Goal: Contribute content: Contribute content

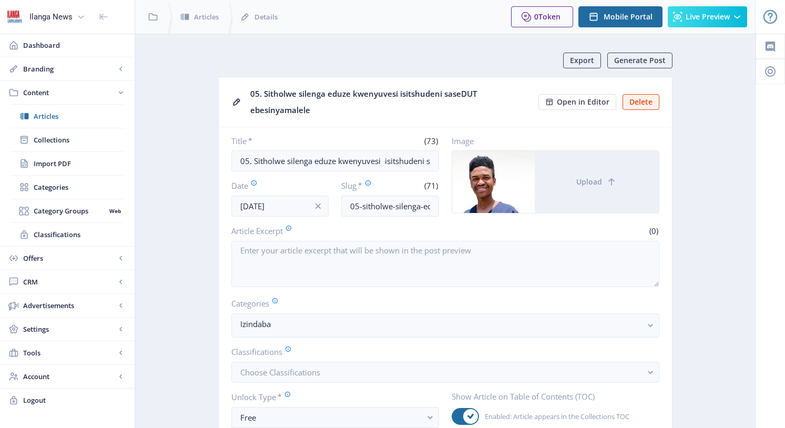
click at [50, 115] on span "Articles" at bounding box center [79, 116] width 90 height 11
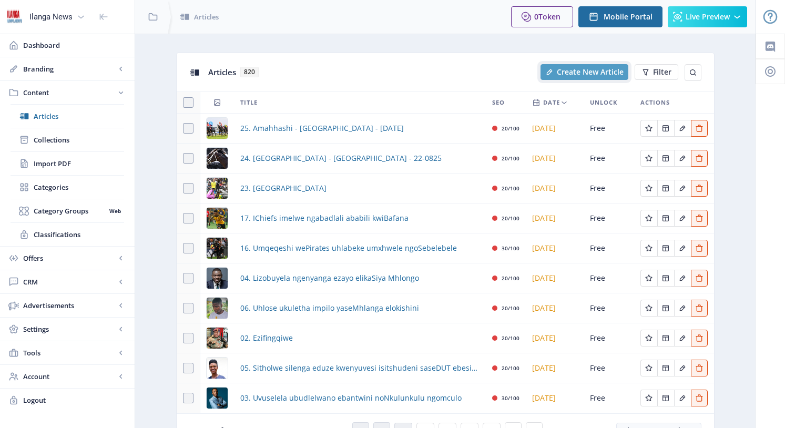
click at [583, 71] on span "Create New Article" at bounding box center [590, 72] width 67 height 8
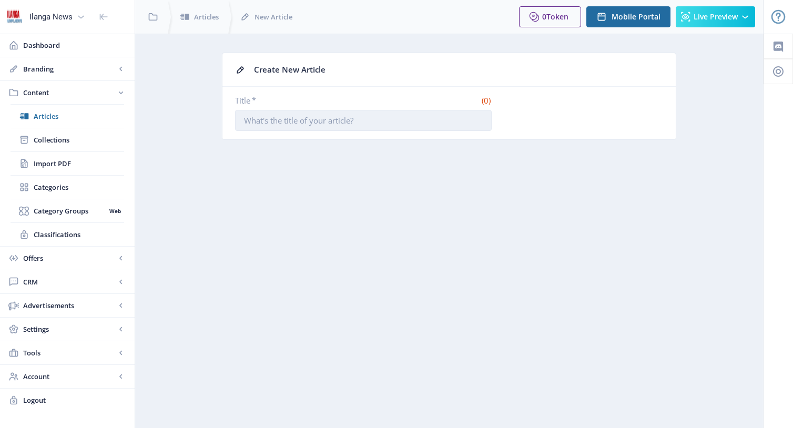
click at [349, 114] on input "Title *" at bounding box center [363, 120] width 257 height 21
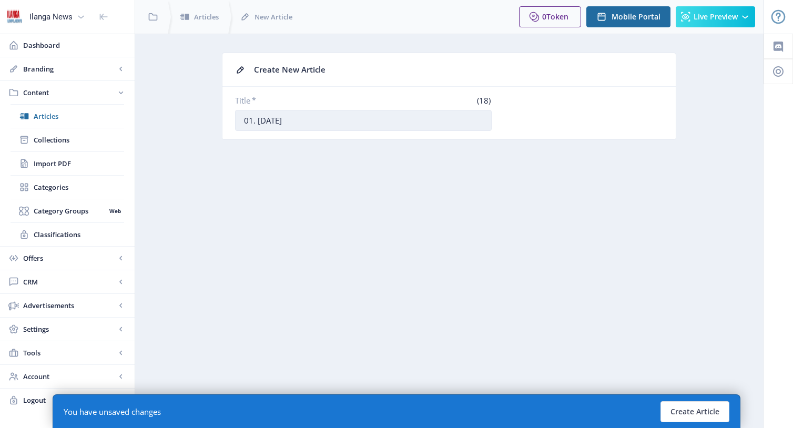
drag, startPoint x: 257, startPoint y: 118, endPoint x: 265, endPoint y: 119, distance: 8.0
click at [265, 119] on input "01. [DATE]" at bounding box center [363, 120] width 257 height 21
type input "01. [DATE]"
click at [717, 403] on button "Create Article" at bounding box center [695, 411] width 69 height 21
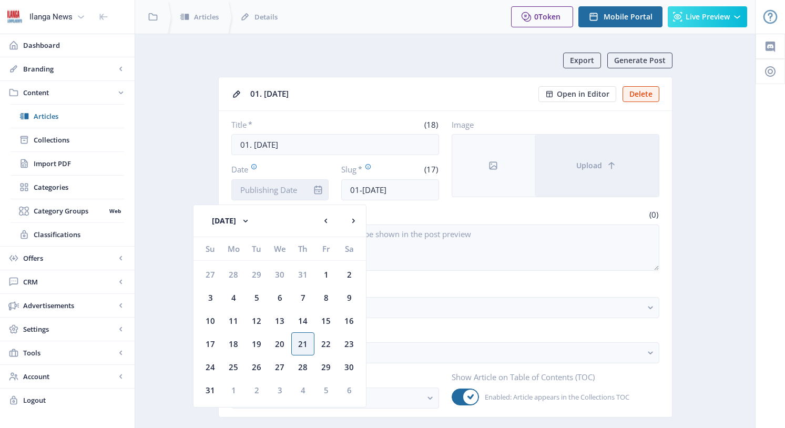
click at [280, 190] on input "Date" at bounding box center [280, 189] width 98 height 21
click at [325, 341] on div "22" at bounding box center [326, 343] width 23 height 23
type input "[DATE]"
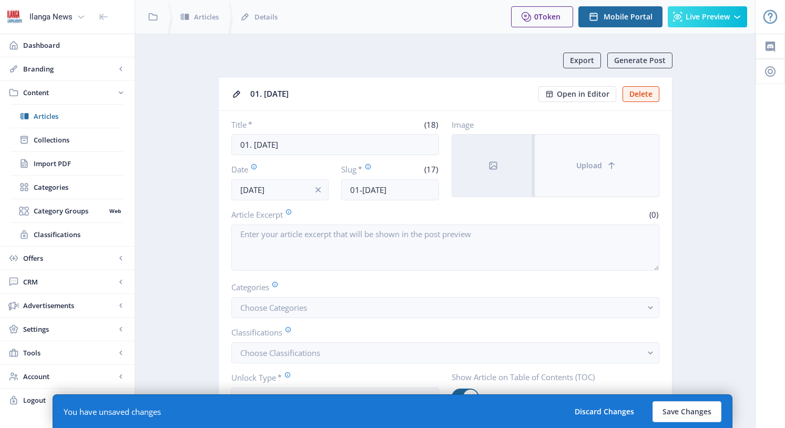
click at [571, 165] on button "Upload" at bounding box center [597, 166] width 124 height 62
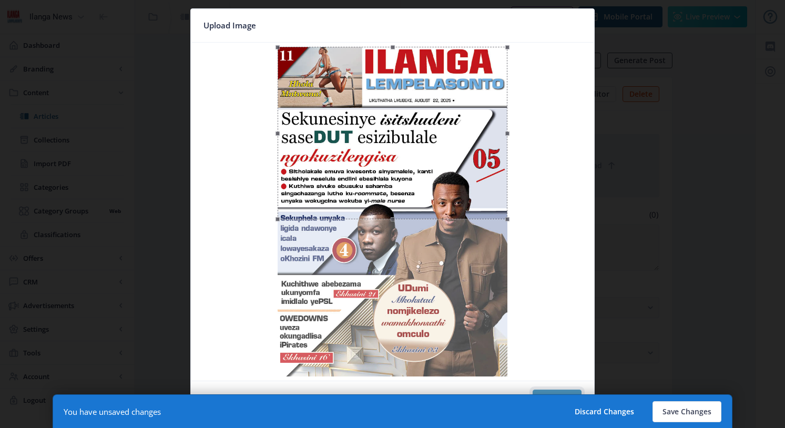
click at [562, 391] on button "Confirm" at bounding box center [557, 400] width 49 height 21
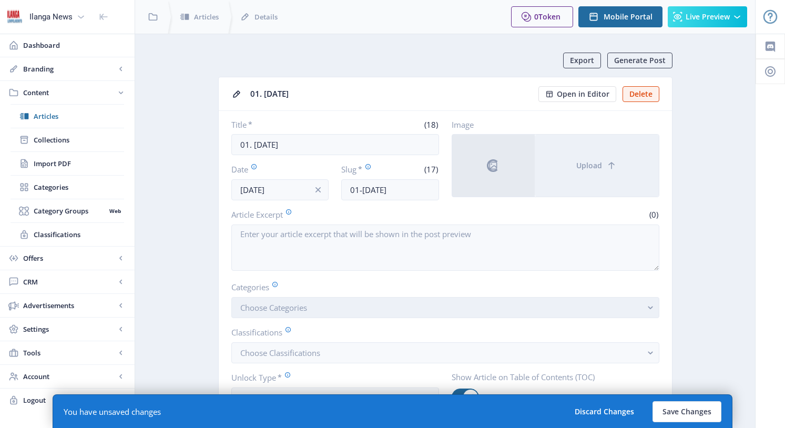
click at [316, 308] on button "Choose Categories" at bounding box center [445, 307] width 428 height 21
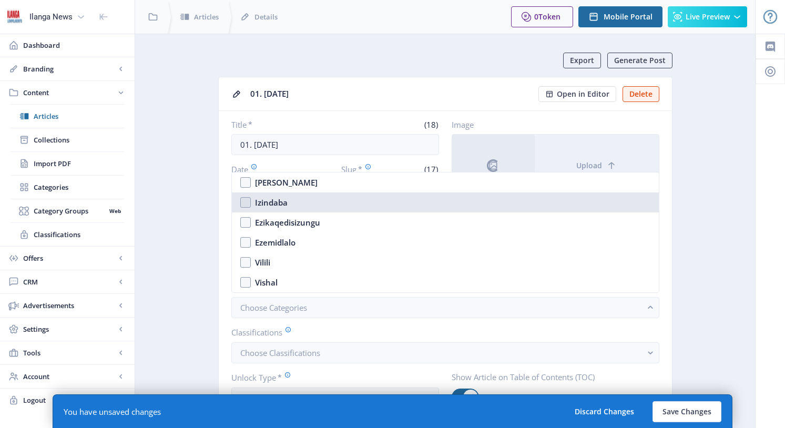
click at [246, 208] on nb-option "Izindaba" at bounding box center [445, 202] width 427 height 20
checkbox input "true"
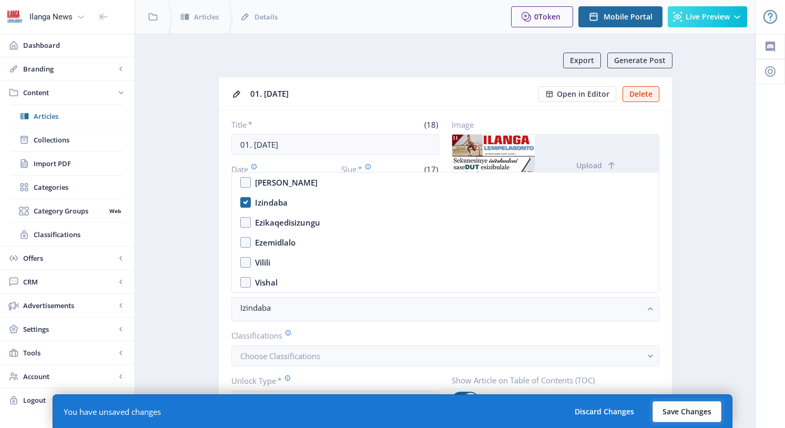
click at [708, 410] on button "Save Changes" at bounding box center [687, 411] width 69 height 21
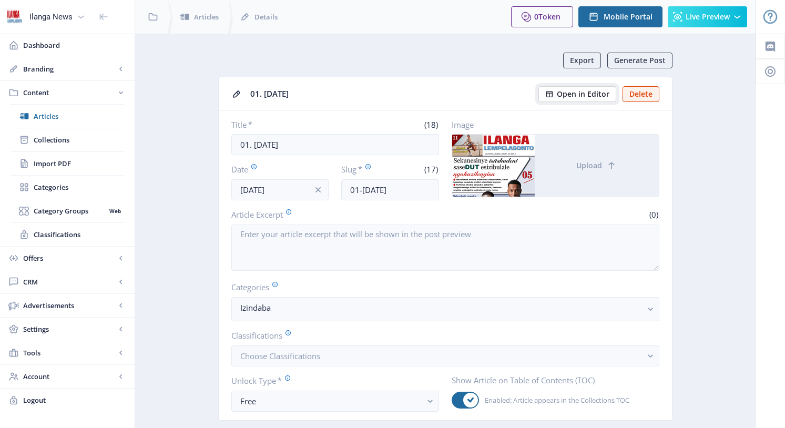
click at [587, 95] on span "Open in Editor" at bounding box center [583, 94] width 53 height 8
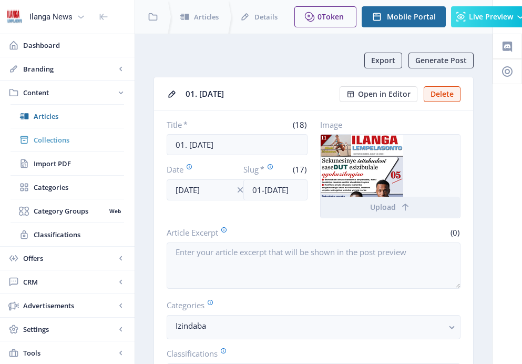
click at [48, 138] on span "Collections" at bounding box center [79, 140] width 90 height 11
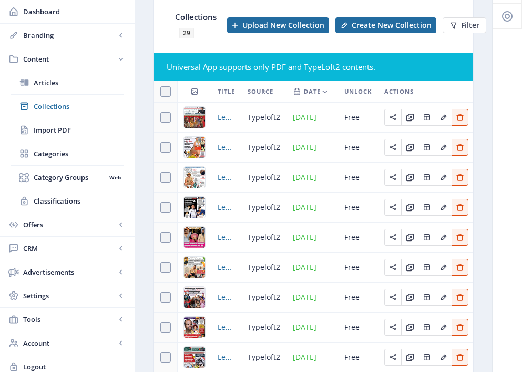
scroll to position [198, 0]
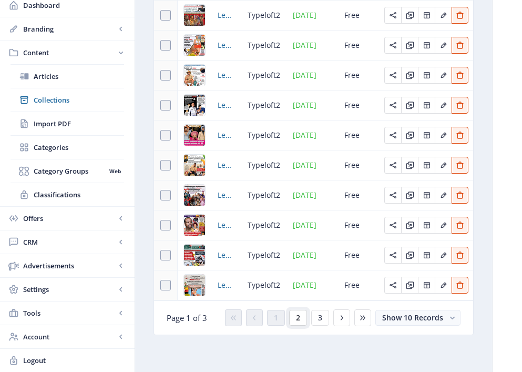
click at [296, 321] on button "2" at bounding box center [298, 318] width 18 height 16
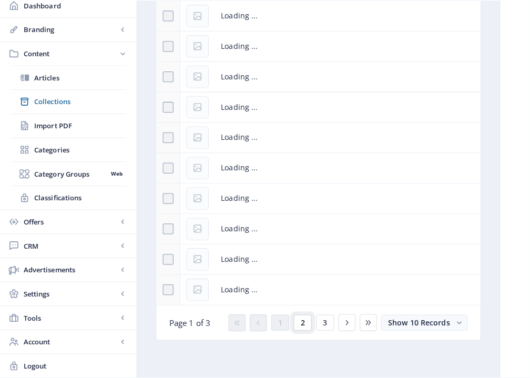
scroll to position [157, 0]
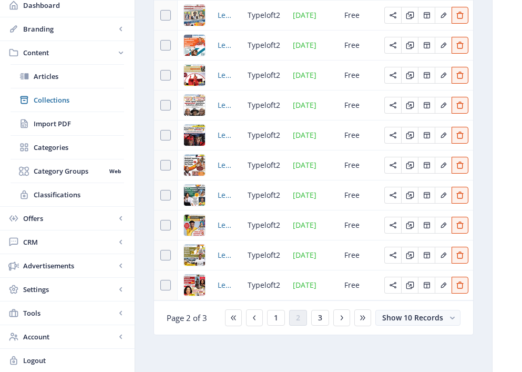
click at [319, 356] on button "Discard Changes" at bounding box center [341, 355] width 79 height 21
click at [323, 355] on button "Discard Changes" at bounding box center [341, 355] width 79 height 21
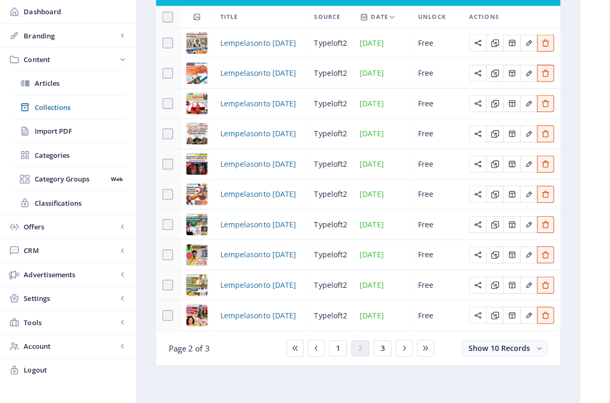
scroll to position [123, 0]
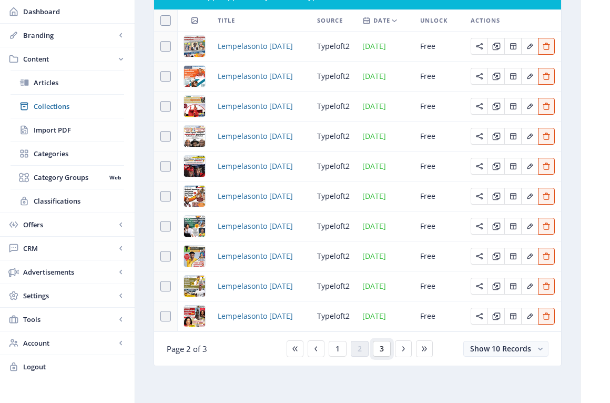
click at [383, 350] on span "3" at bounding box center [382, 348] width 4 height 8
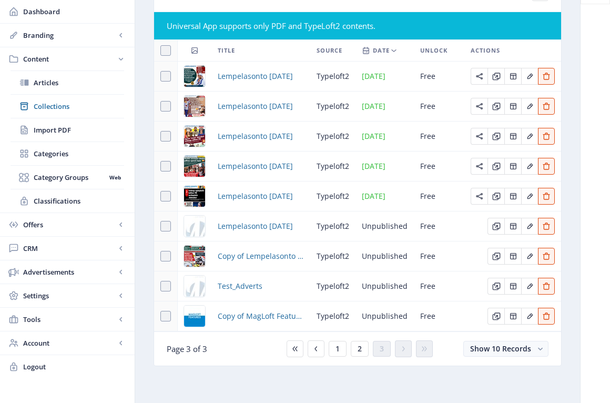
scroll to position [80, 0]
click at [239, 224] on span "Lempelasonto [DATE]" at bounding box center [255, 226] width 75 height 13
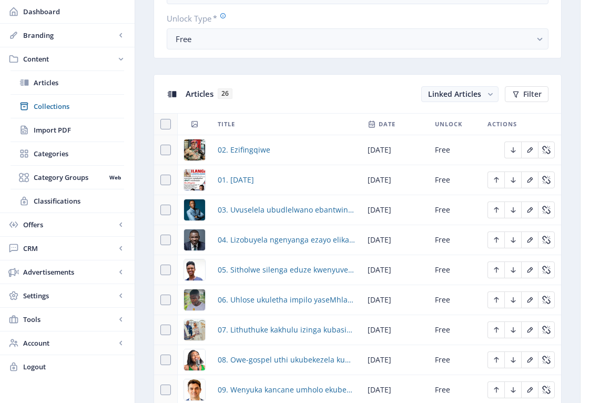
scroll to position [577, 0]
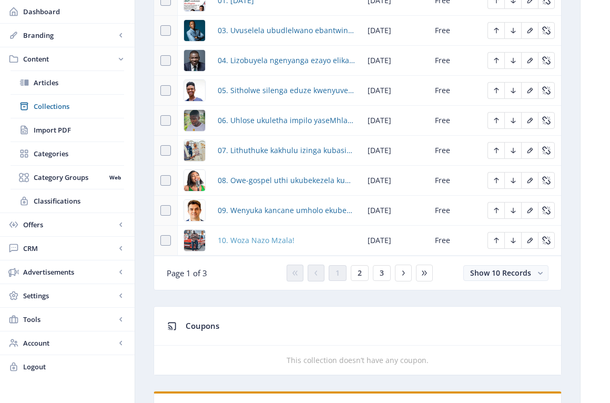
click at [265, 237] on span "10. Woza Nazo Mzala!" at bounding box center [256, 240] width 77 height 13
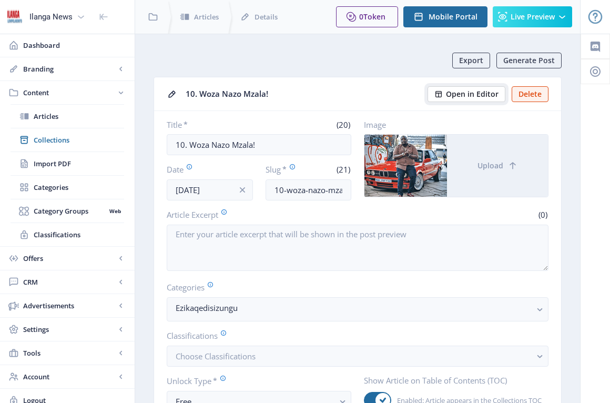
click at [471, 93] on span "Open in Editor" at bounding box center [472, 94] width 53 height 8
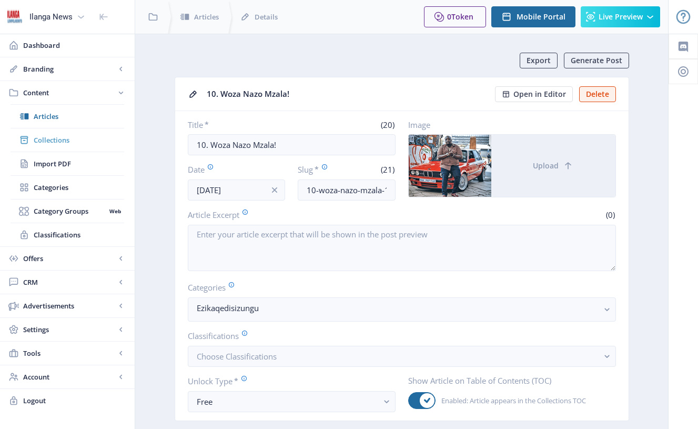
click at [51, 143] on span "Collections" at bounding box center [79, 140] width 90 height 11
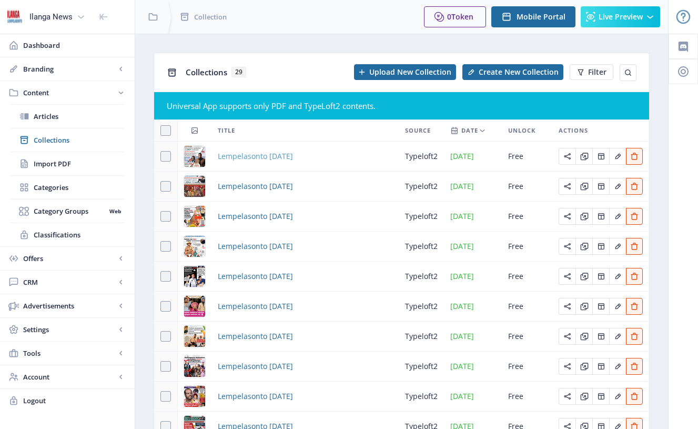
click at [239, 159] on span "Lempelasonto [DATE]" at bounding box center [255, 156] width 75 height 13
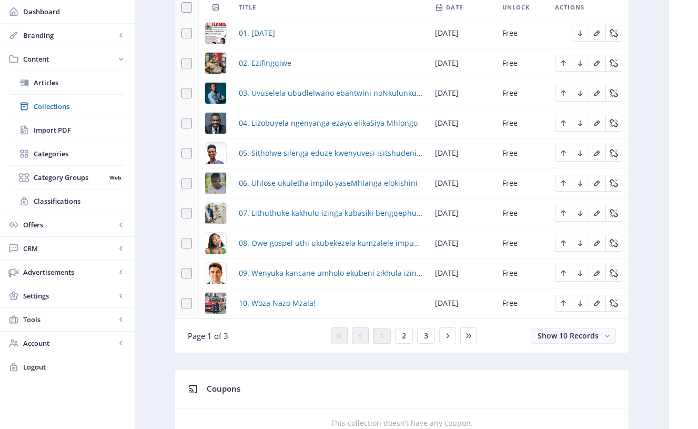
scroll to position [519, 0]
click at [297, 215] on span "07. Lithuthuke kakhulu izinga kubasiki bengqephu ezimpahleni zesintu" at bounding box center [331, 212] width 184 height 13
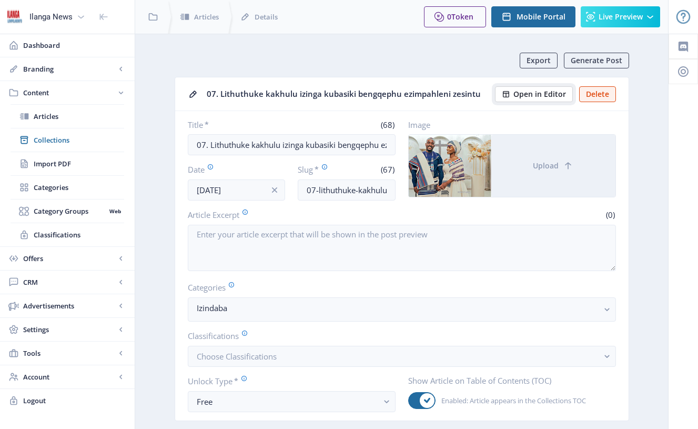
click at [545, 96] on span "Open in Editor" at bounding box center [539, 94] width 53 height 8
click at [68, 140] on span "Collections" at bounding box center [79, 140] width 90 height 11
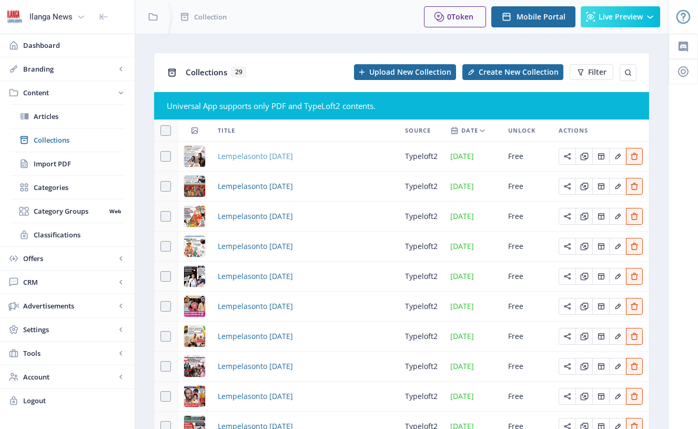
click at [293, 156] on span "Lempelasonto [DATE]" at bounding box center [255, 156] width 75 height 13
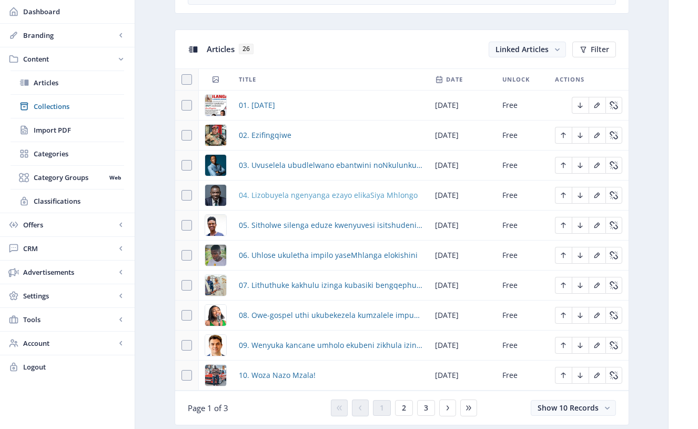
scroll to position [451, 0]
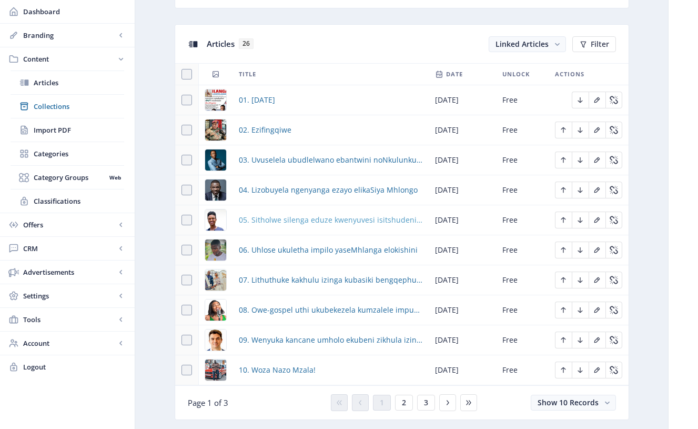
click at [315, 215] on span "05. Sitholwe silenga eduze kwenyuvesi isitshudeni saseDUT ebesinyamalele" at bounding box center [331, 220] width 184 height 13
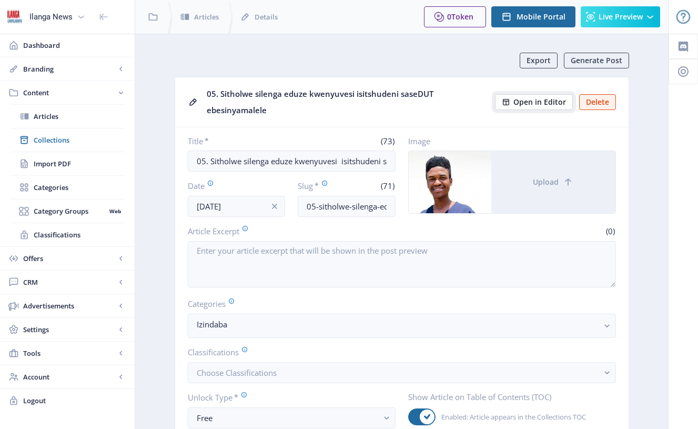
click at [534, 102] on span "Open in Editor" at bounding box center [539, 102] width 53 height 8
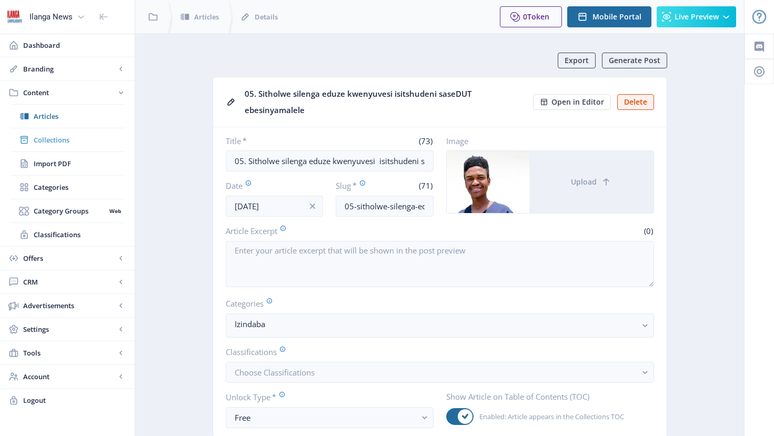
click at [54, 140] on span "Collections" at bounding box center [79, 140] width 90 height 11
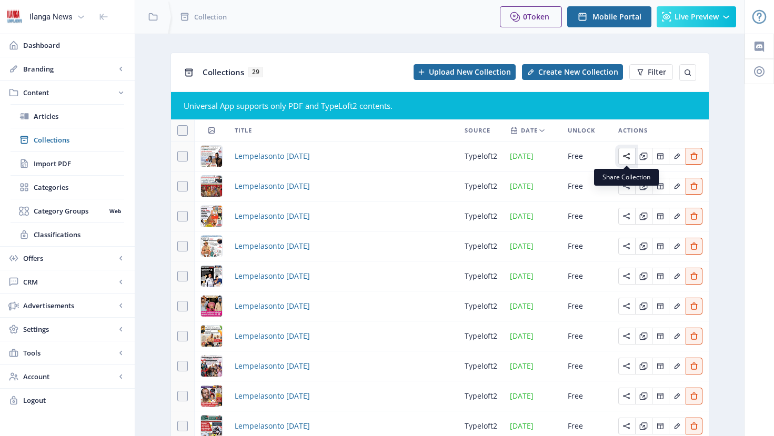
click at [627, 156] on icon "Edit page" at bounding box center [626, 156] width 8 height 8
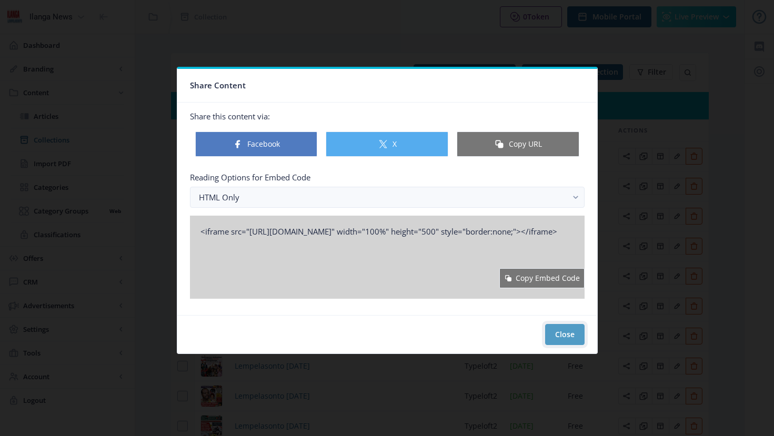
click at [563, 332] on button "Close" at bounding box center [564, 334] width 39 height 21
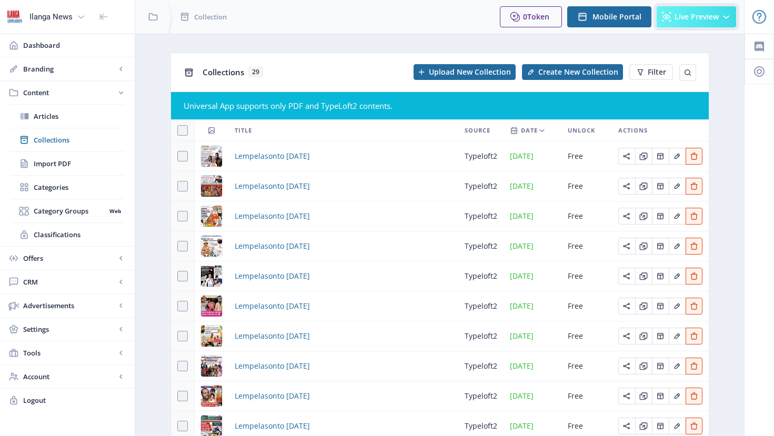
click at [684, 18] on span "Live Preview" at bounding box center [696, 17] width 44 height 8
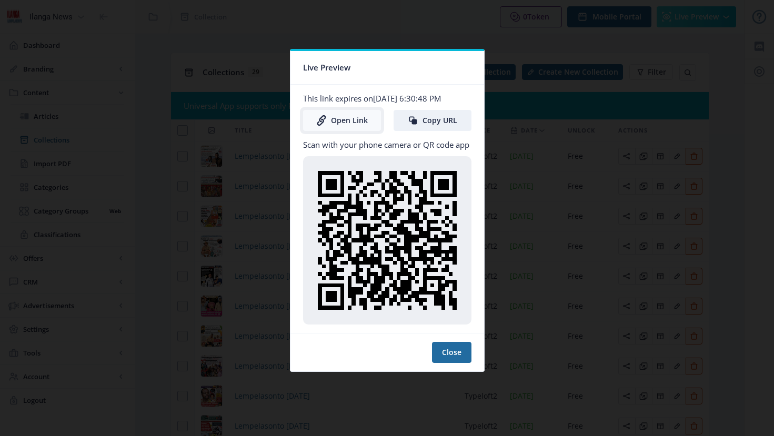
click at [362, 119] on link "Open Link" at bounding box center [342, 120] width 78 height 21
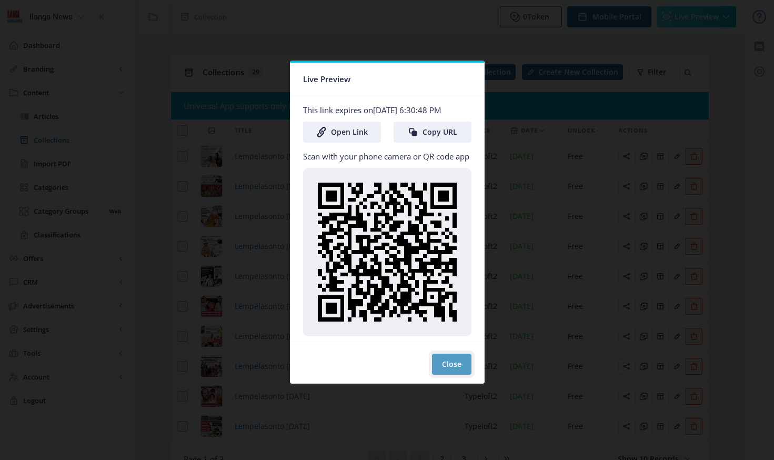
click at [454, 366] on button "Close" at bounding box center [451, 363] width 39 height 21
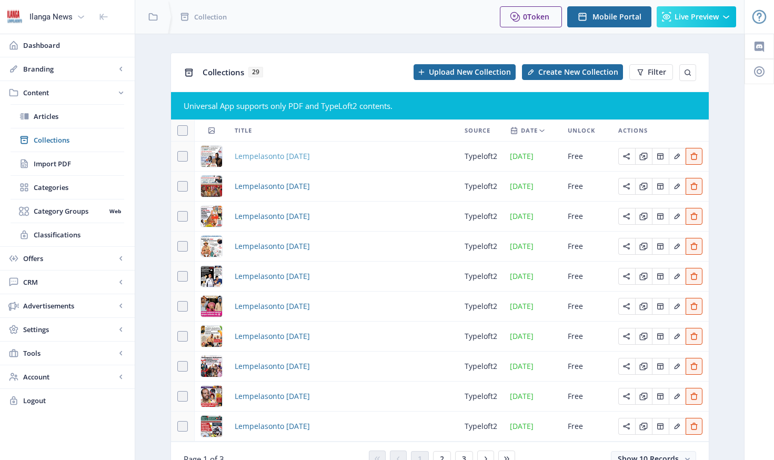
click at [260, 157] on span "Lempelasonto [DATE]" at bounding box center [272, 156] width 75 height 13
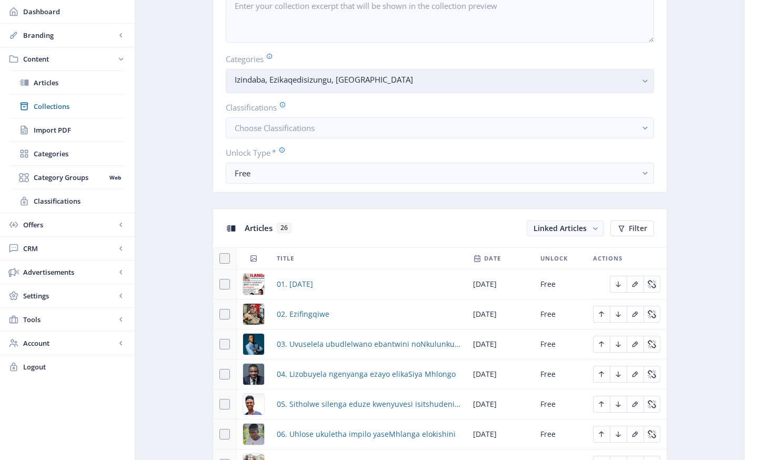
scroll to position [532, 0]
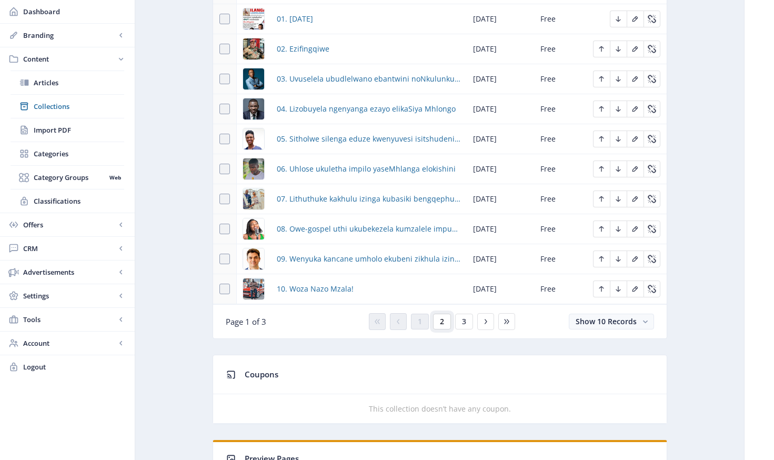
click at [437, 320] on button "2" at bounding box center [442, 321] width 18 height 16
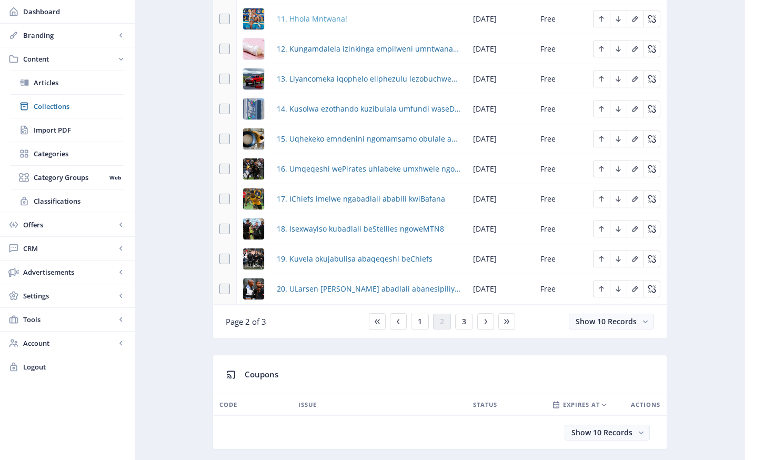
click at [313, 18] on span "11. Hhola Mntwana!" at bounding box center [312, 19] width 70 height 13
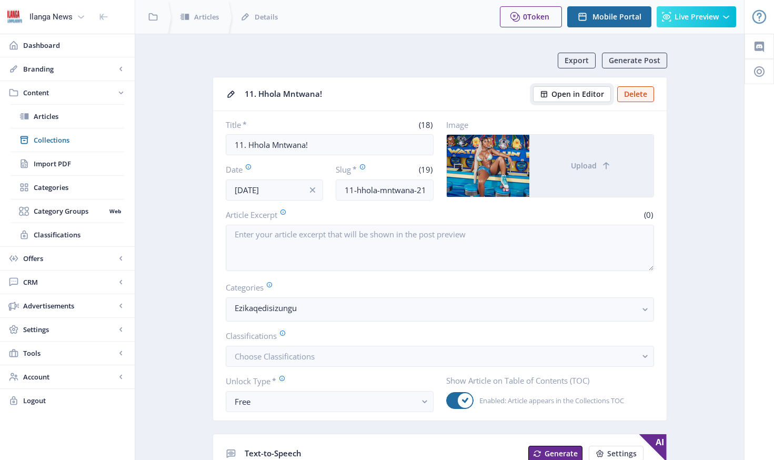
click at [586, 98] on span "Open in Editor" at bounding box center [577, 94] width 53 height 8
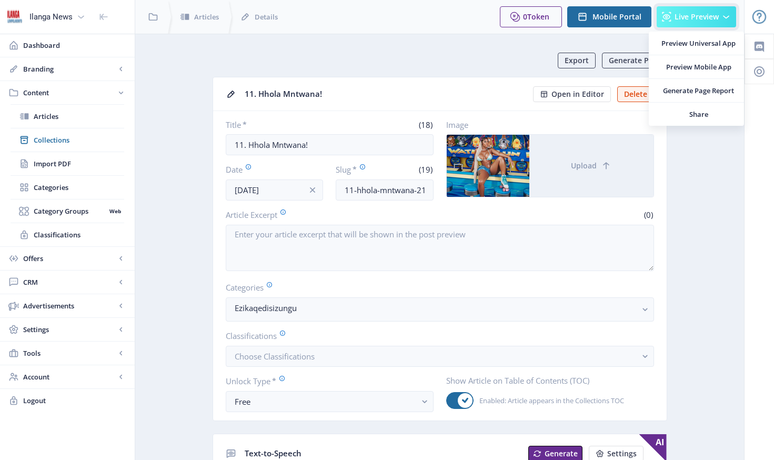
click at [703, 21] on span "Live Preview" at bounding box center [696, 17] width 44 height 8
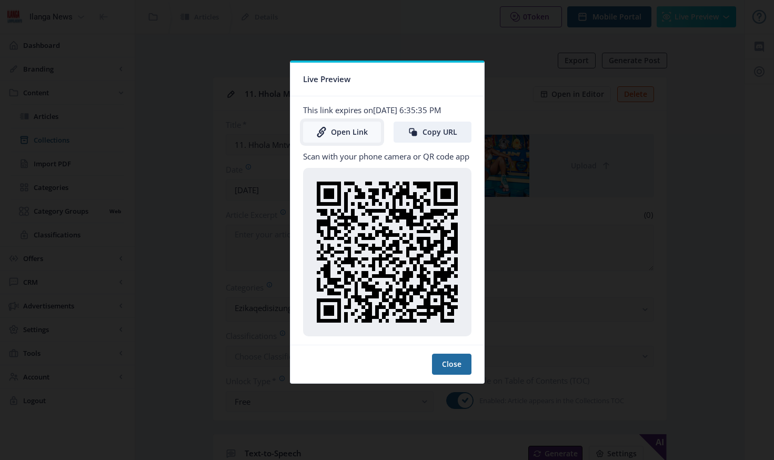
click at [357, 135] on link "Open Link" at bounding box center [342, 131] width 78 height 21
click at [459, 361] on button "Close" at bounding box center [451, 363] width 39 height 21
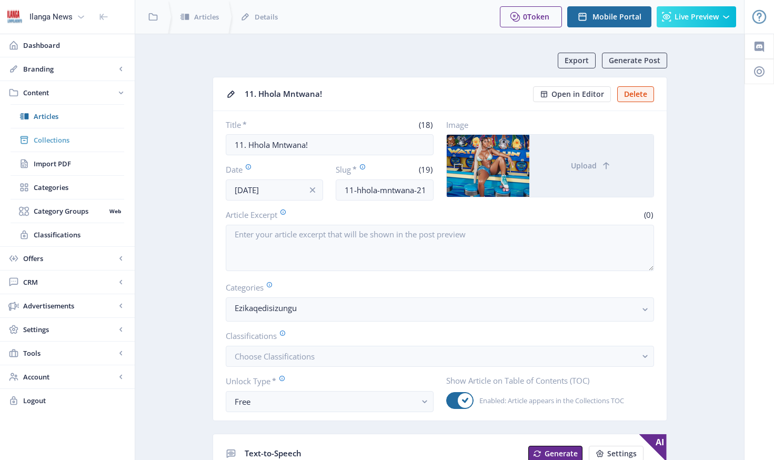
click at [57, 139] on span "Collections" at bounding box center [79, 140] width 90 height 11
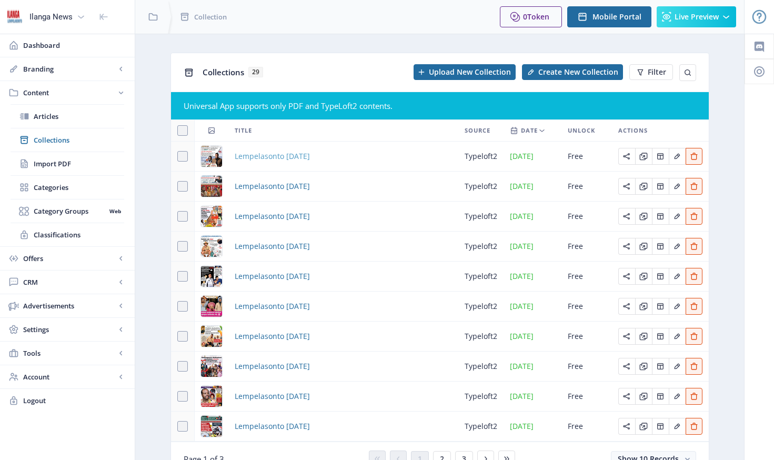
click at [263, 158] on span "Lempelasonto [DATE]" at bounding box center [272, 156] width 75 height 13
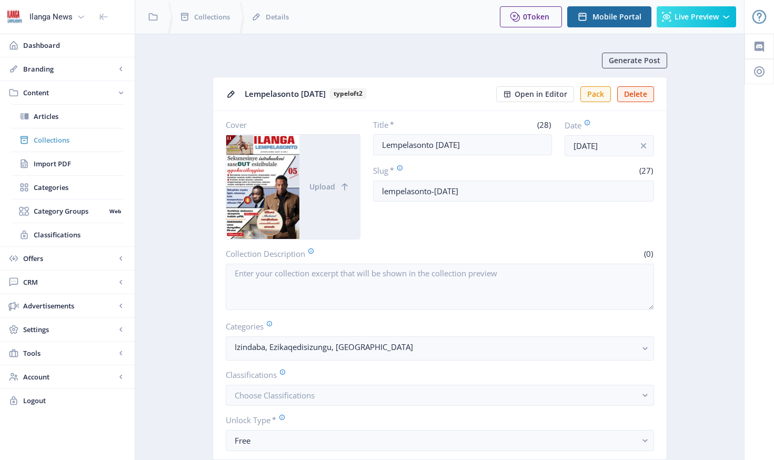
click at [53, 140] on span "Collections" at bounding box center [79, 140] width 90 height 11
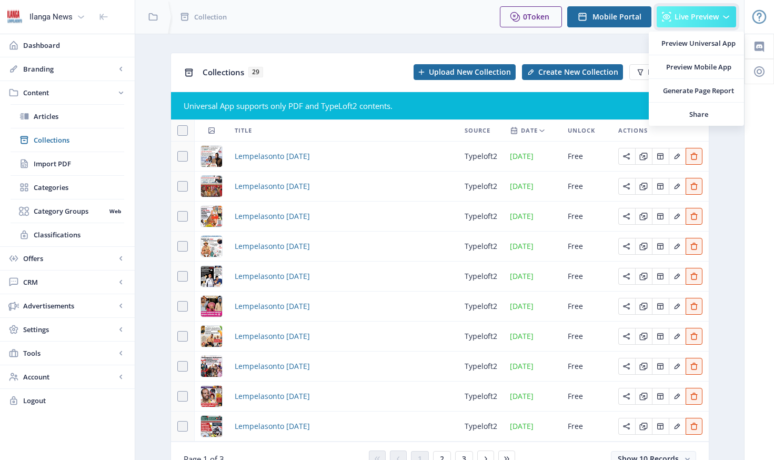
click at [685, 18] on span "Live Preview" at bounding box center [696, 17] width 44 height 8
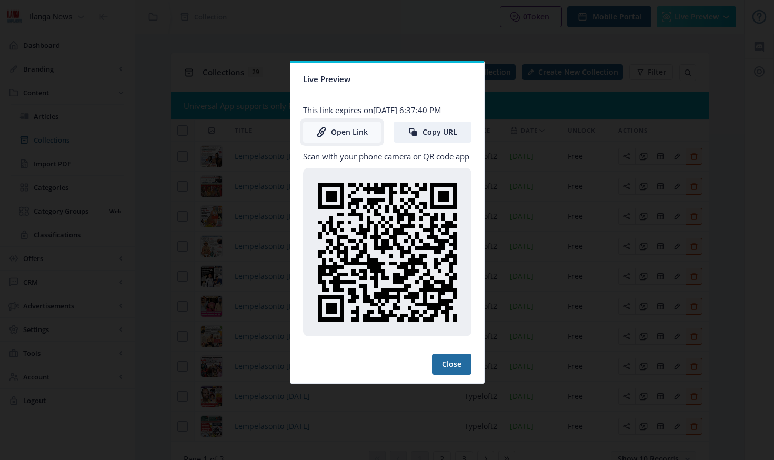
click at [354, 135] on link "Open Link" at bounding box center [342, 131] width 78 height 21
click at [457, 363] on button "Close" at bounding box center [451, 363] width 39 height 21
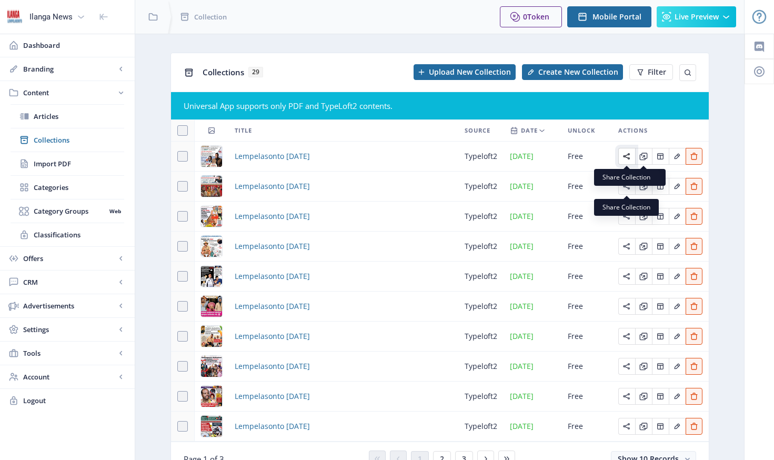
click at [628, 156] on icon "Edit page" at bounding box center [626, 156] width 8 height 8
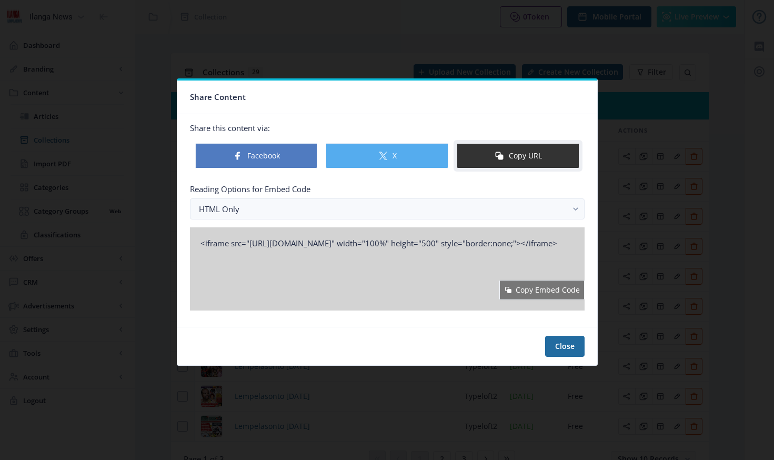
click at [538, 156] on button "Copy URL" at bounding box center [518, 155] width 123 height 25
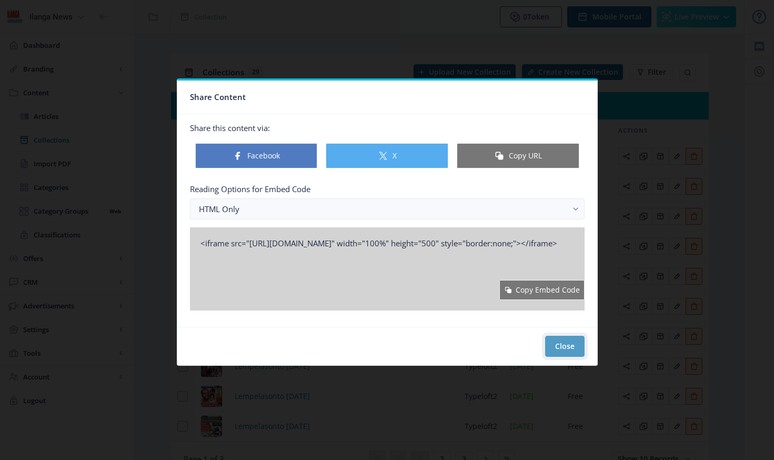
click at [568, 350] on button "Close" at bounding box center [564, 346] width 39 height 21
